Goal: Find contact information: Obtain details needed to contact an individual or organization

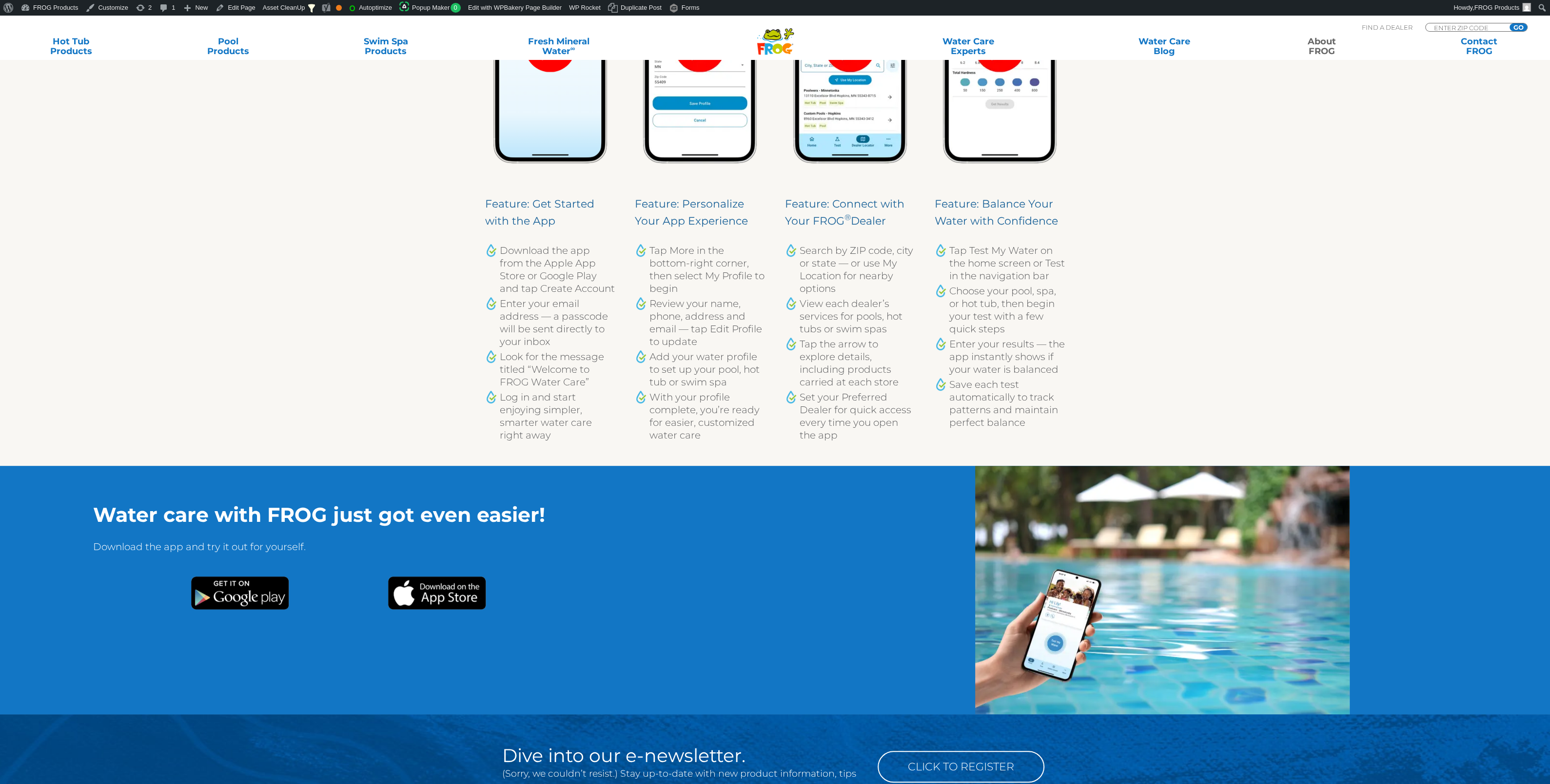
scroll to position [1023, 0]
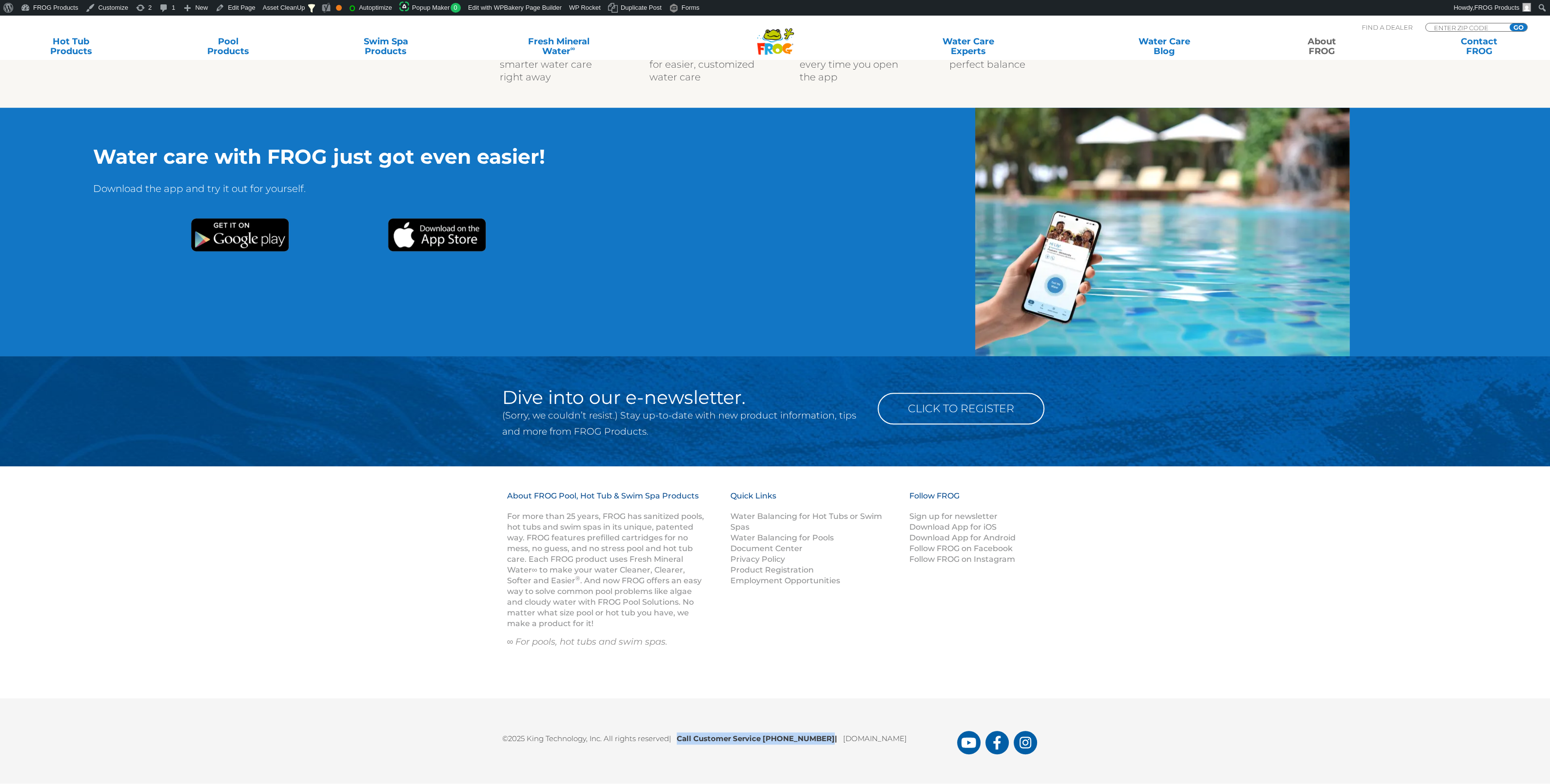
drag, startPoint x: 823, startPoint y: 739, endPoint x: 683, endPoint y: 741, distance: 140.0
click at [682, 554] on b "Call Customer Service 1-800-222-0169 |" at bounding box center [760, 738] width 166 height 9
copy b "Call Customer Service [PHONE_NUMBER]"
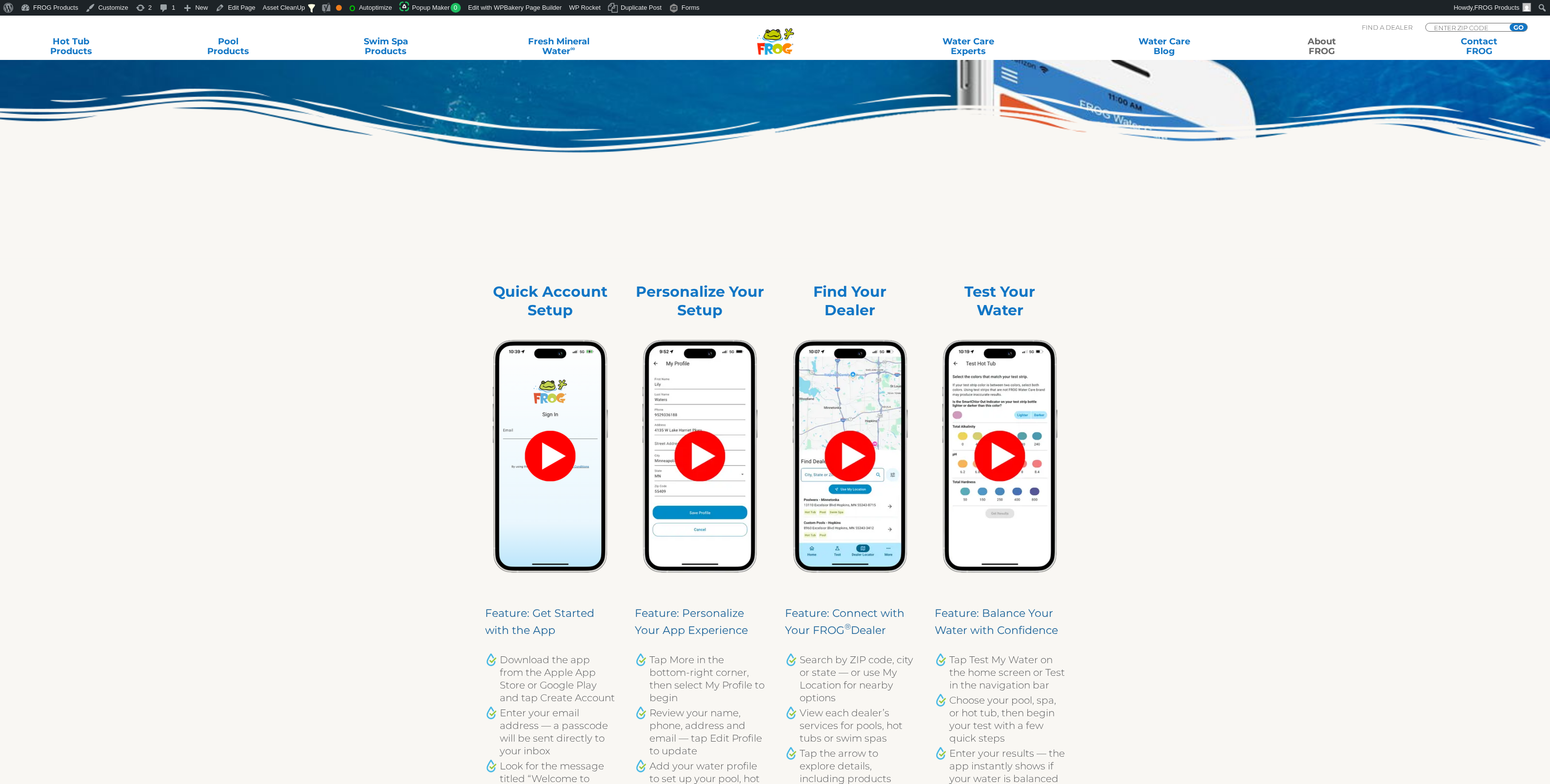
scroll to position [0, 0]
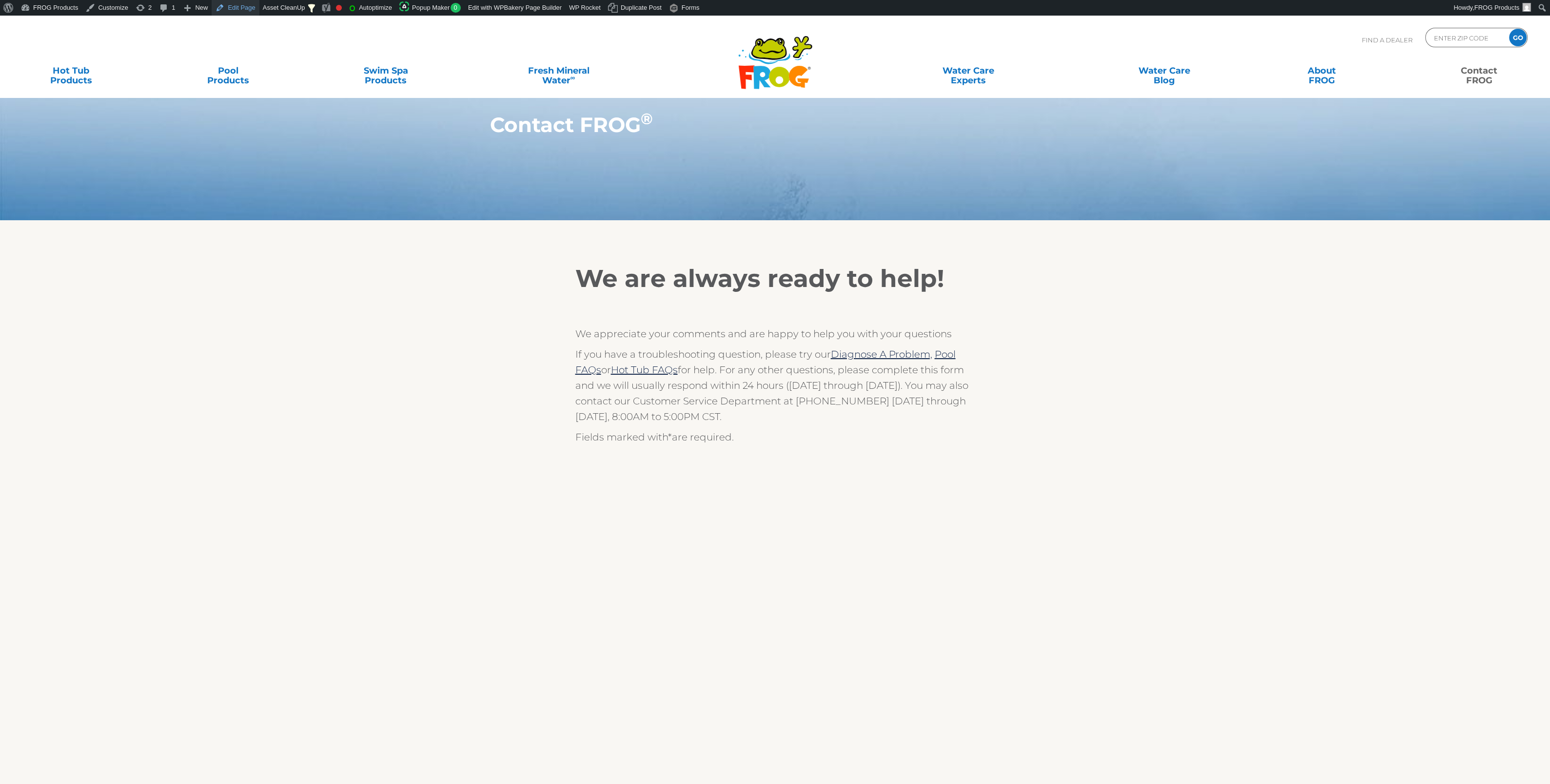
click at [232, 9] on link "Edit Page" at bounding box center [235, 8] width 47 height 15
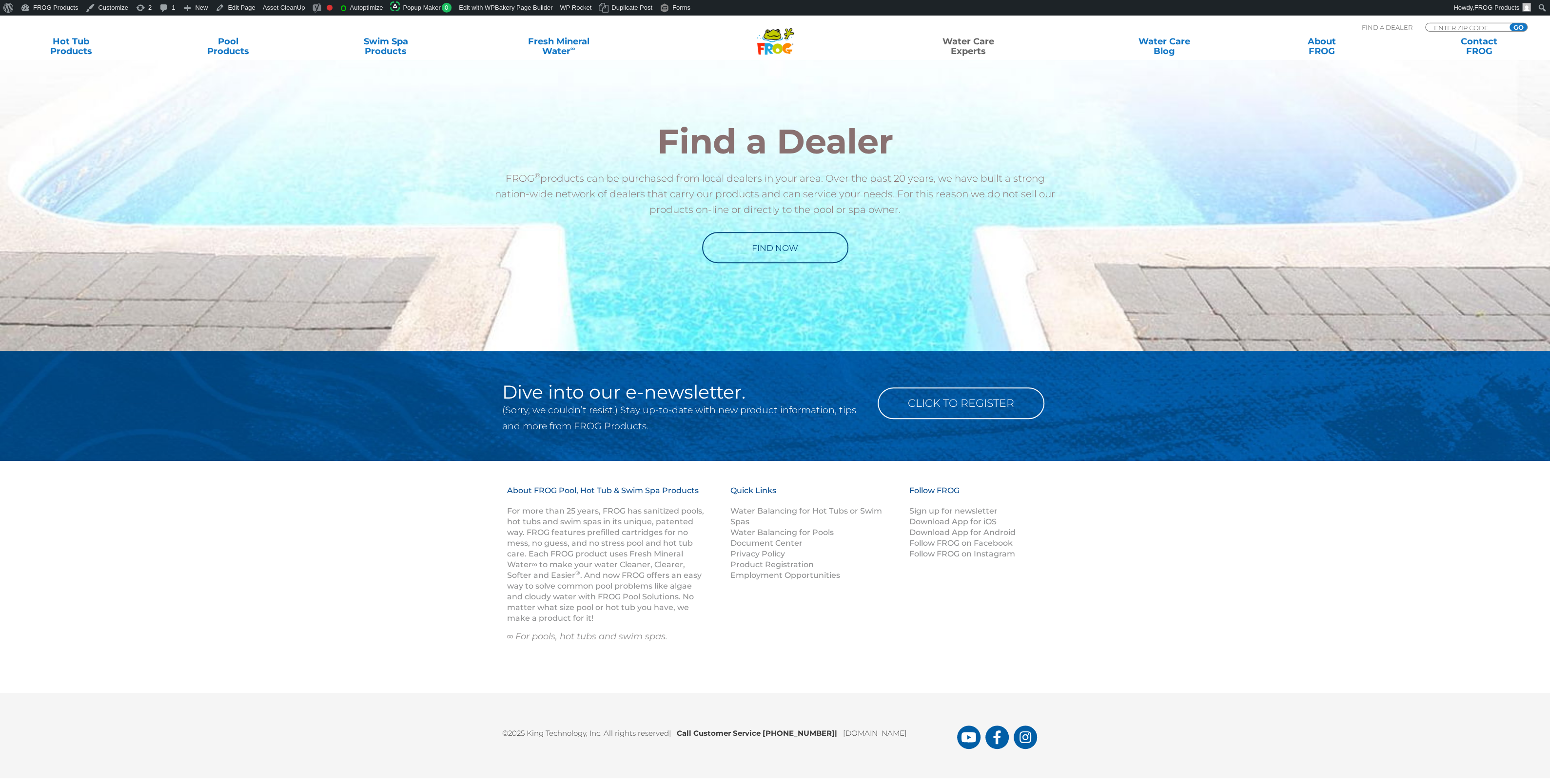
scroll to position [746, 0]
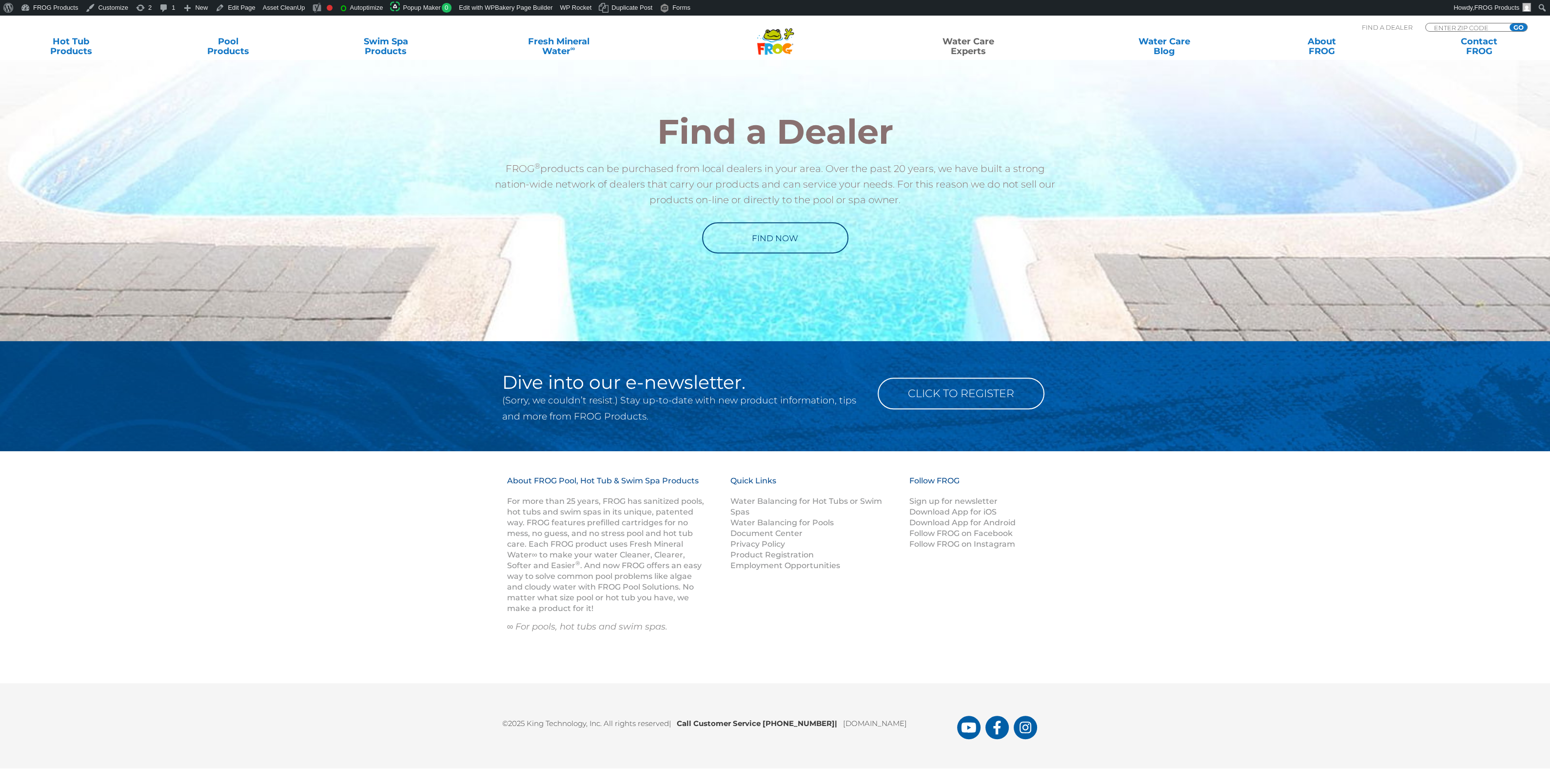
drag, startPoint x: 825, startPoint y: 723, endPoint x: 681, endPoint y: 718, distance: 144.1
click at [681, 718] on b "Call Customer Service 1-800-222-0169 |" at bounding box center [760, 723] width 166 height 9
copy b "Call Customer Service [PHONE_NUMBER]"
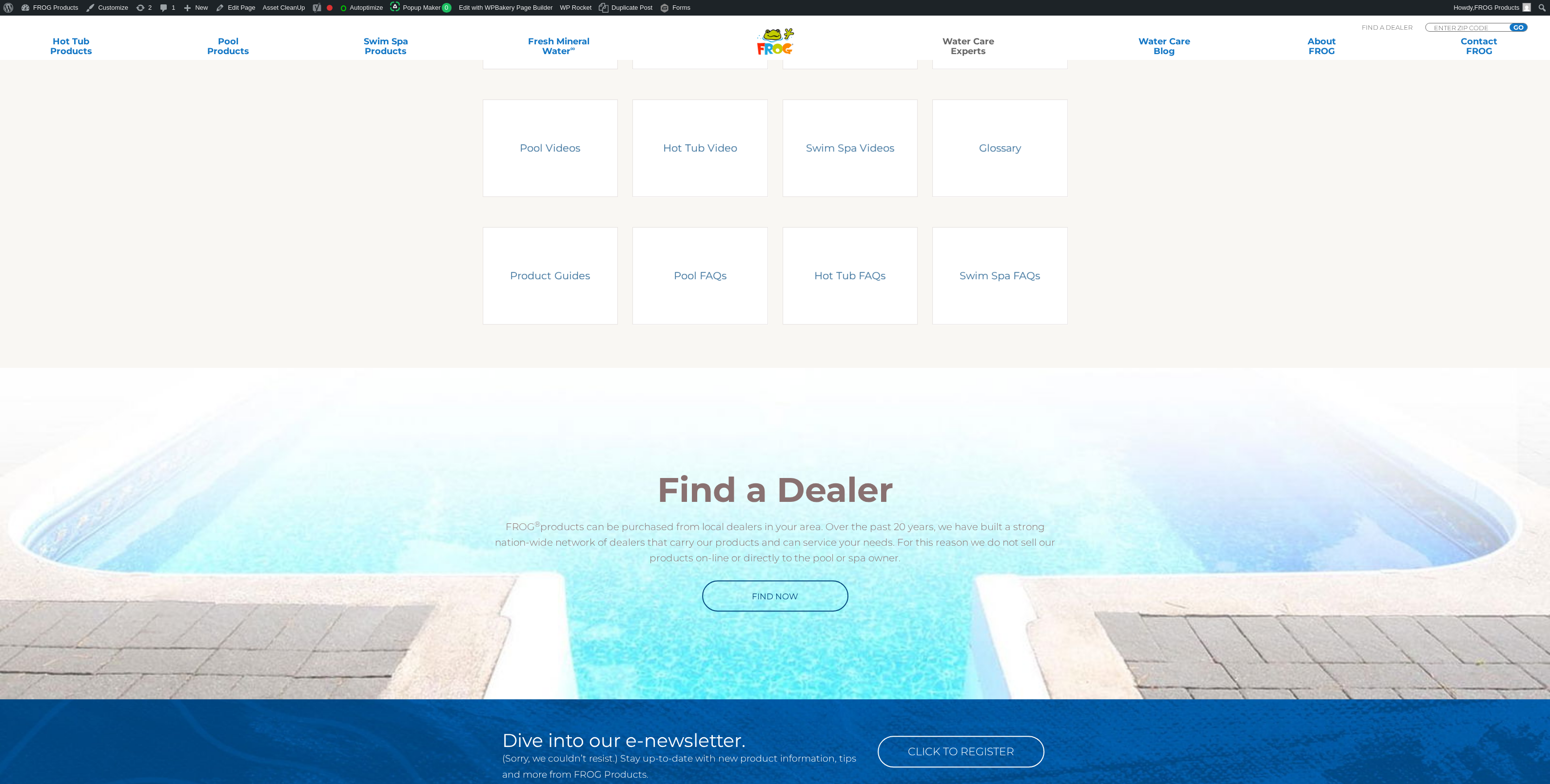
scroll to position [30, 0]
